Goal: Information Seeking & Learning: Learn about a topic

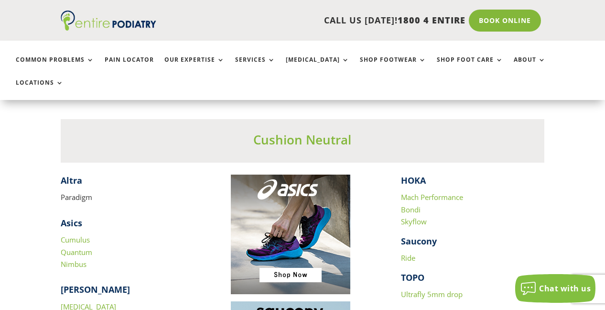
scroll to position [879, 0]
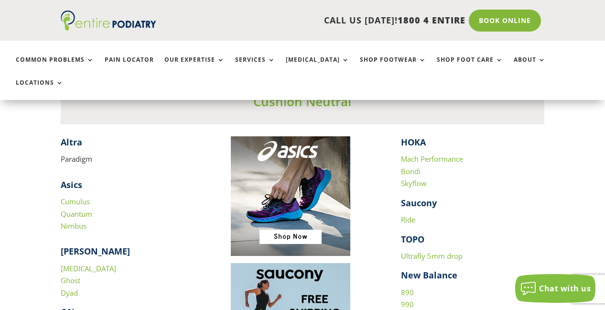
click at [82, 196] on link "Cumulus" at bounding box center [75, 201] width 29 height 10
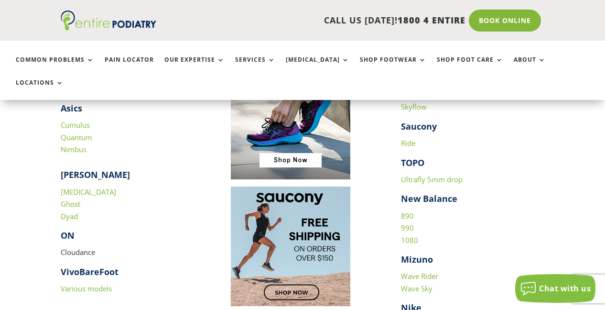
scroll to position [917, 0]
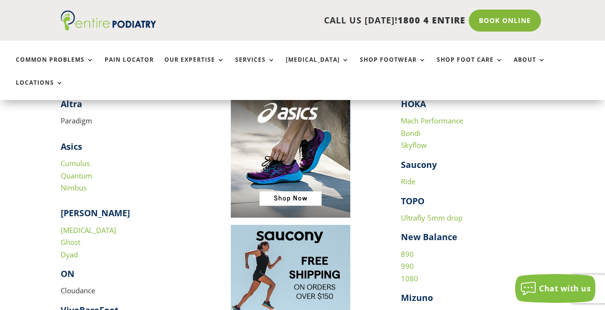
click at [407, 176] on link "Ride" at bounding box center [408, 181] width 14 height 10
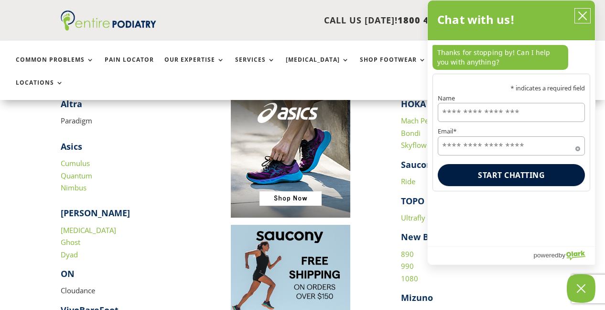
click at [578, 13] on icon "close chatbox" at bounding box center [583, 16] width 10 height 10
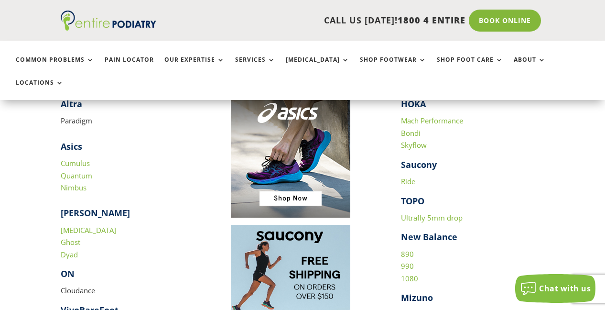
scroll to position [956, 0]
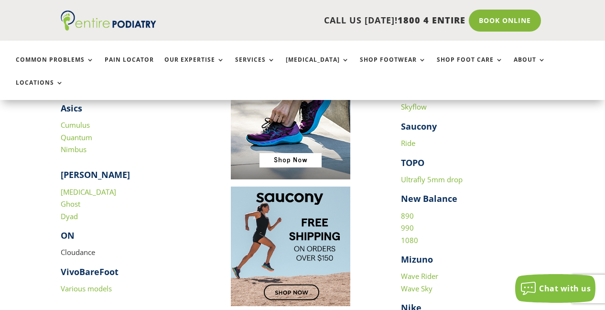
click at [410, 211] on link "890" at bounding box center [407, 216] width 13 height 10
click at [408, 223] on link "990" at bounding box center [407, 228] width 13 height 10
click at [411, 235] on link "1080" at bounding box center [409, 240] width 17 height 10
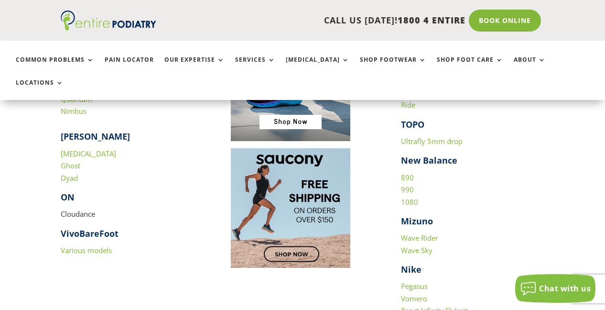
click at [433, 233] on link "Wave Rider" at bounding box center [419, 238] width 37 height 10
click at [424, 245] on link "Wave Sky" at bounding box center [417, 250] width 32 height 10
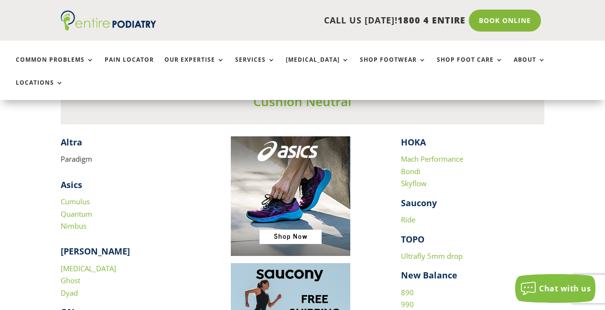
click at [445, 251] on link "Ultrafly 5mm drop" at bounding box center [432, 256] width 62 height 10
click at [417, 178] on link "Skyflow" at bounding box center [414, 183] width 26 height 10
